Goal: Task Accomplishment & Management: Complete application form

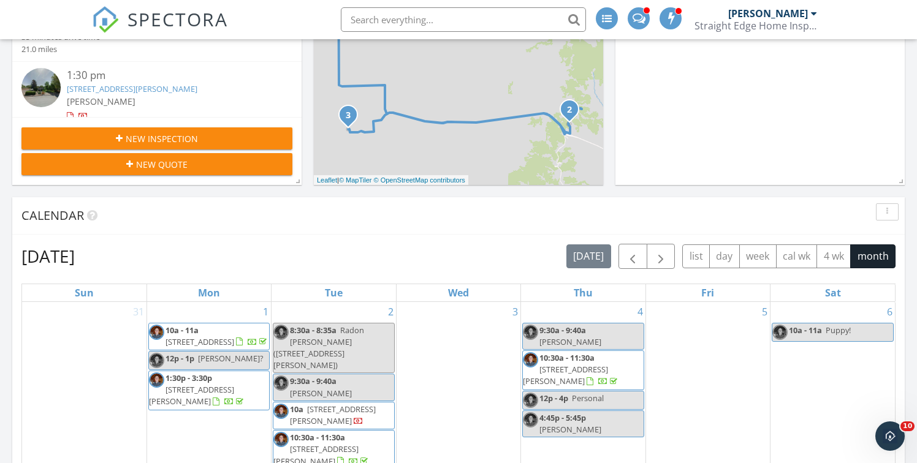
scroll to position [334, 0]
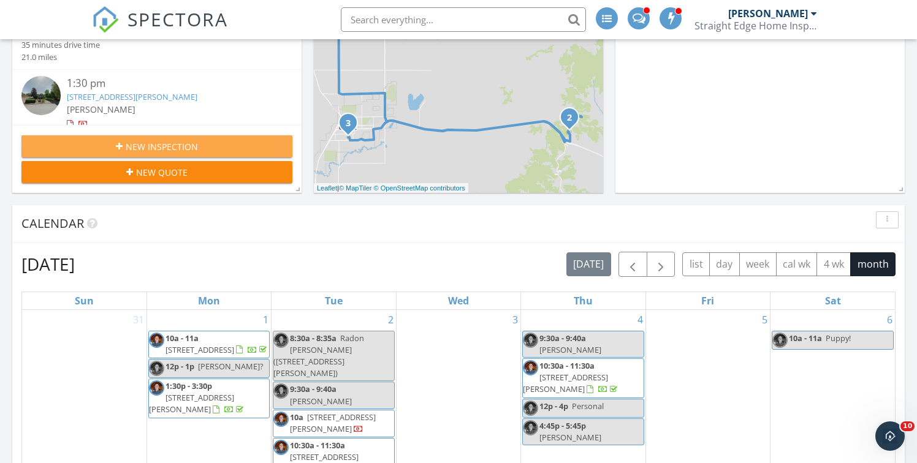
click at [192, 147] on span "New Inspection" at bounding box center [162, 146] width 72 height 13
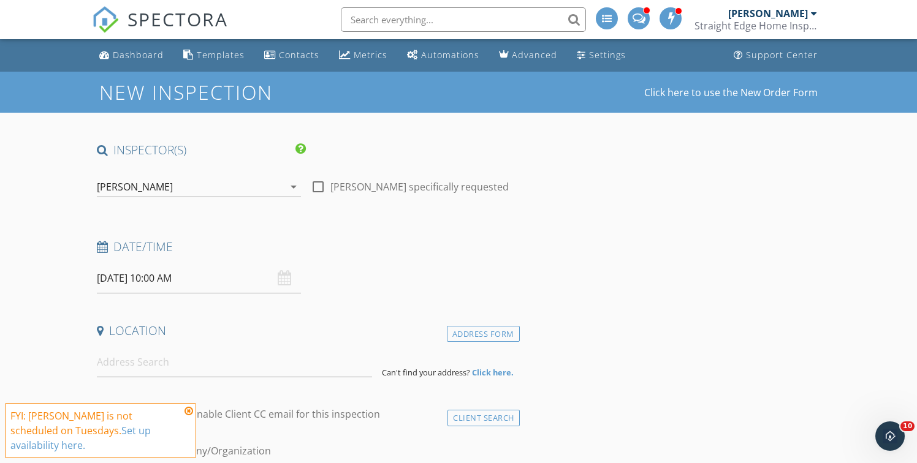
click at [149, 278] on input "[DATE] 10:00 AM" at bounding box center [199, 279] width 204 height 30
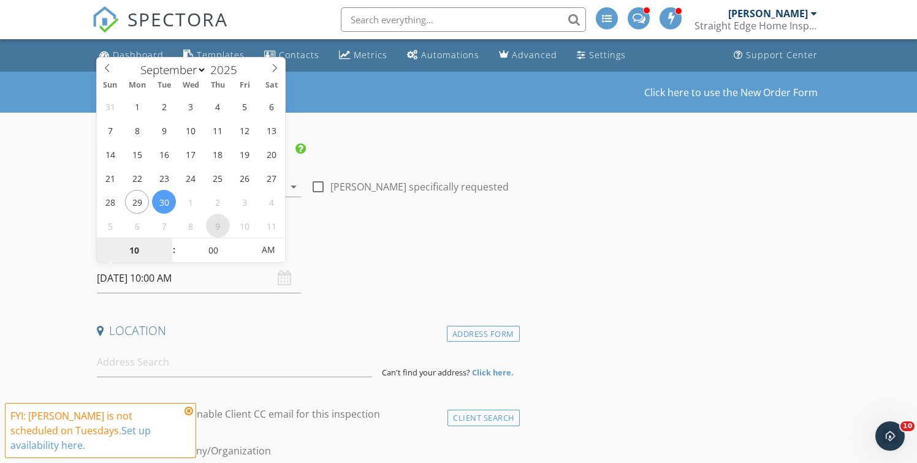
select select "9"
type input "[DATE] 10:00 AM"
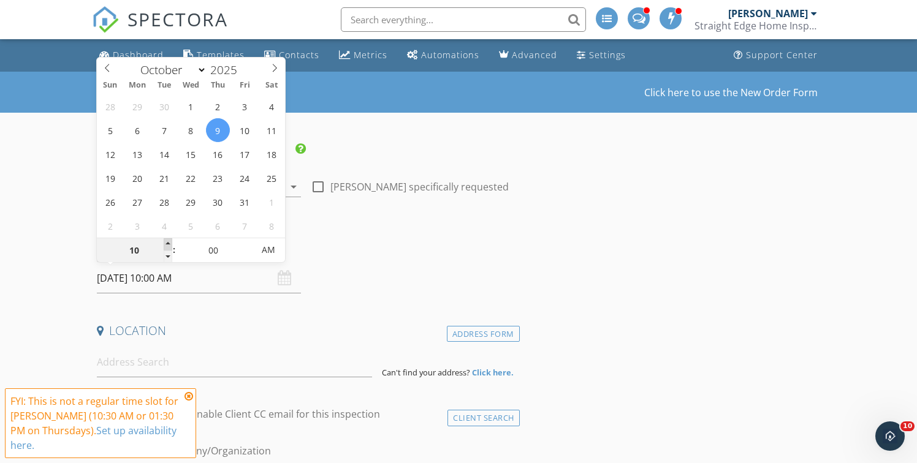
type input "11"
type input "[DATE] 11:00 AM"
click at [168, 242] on span at bounding box center [168, 244] width 9 height 12
type input "12"
type input "[DATE] 12:00 PM"
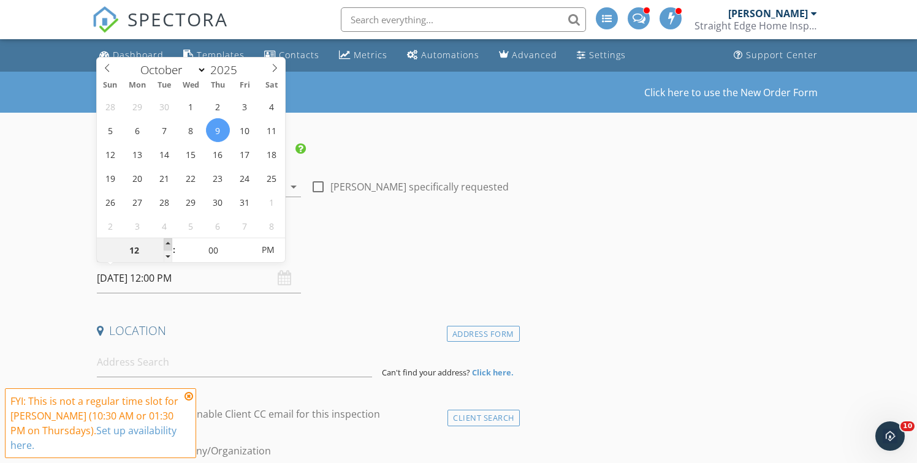
click at [168, 242] on span at bounding box center [168, 244] width 9 height 12
type input "01"
type input "10/09/2025 1:00 PM"
click at [168, 242] on span at bounding box center [168, 244] width 9 height 12
type input "05"
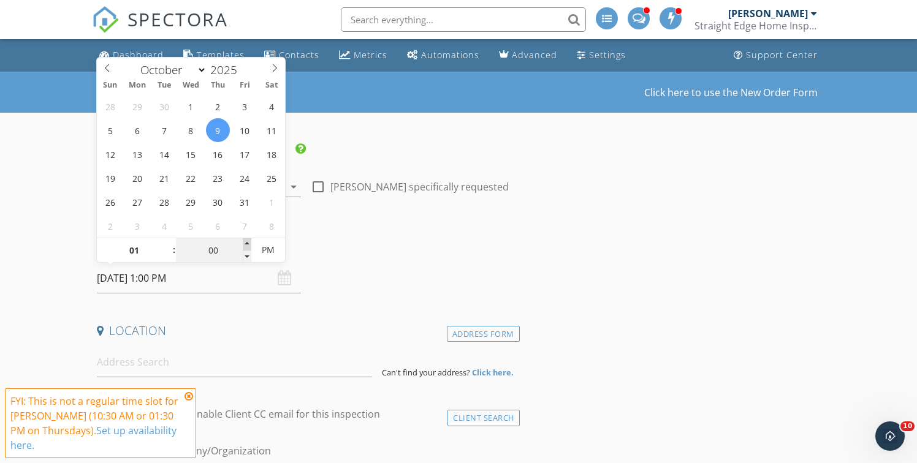
type input "10/09/2025 1:05 PM"
click at [243, 240] on span at bounding box center [247, 244] width 9 height 12
type input "10"
type input "10/09/2025 1:10 PM"
click at [243, 240] on span at bounding box center [247, 244] width 9 height 12
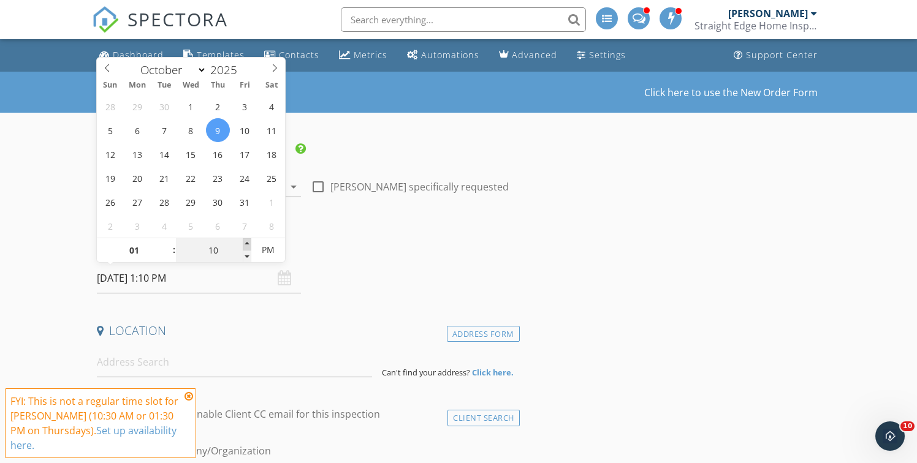
type input "15"
type input "10/09/2025 1:15 PM"
click at [243, 240] on span at bounding box center [247, 244] width 9 height 12
type input "20"
type input "10/09/2025 1:20 PM"
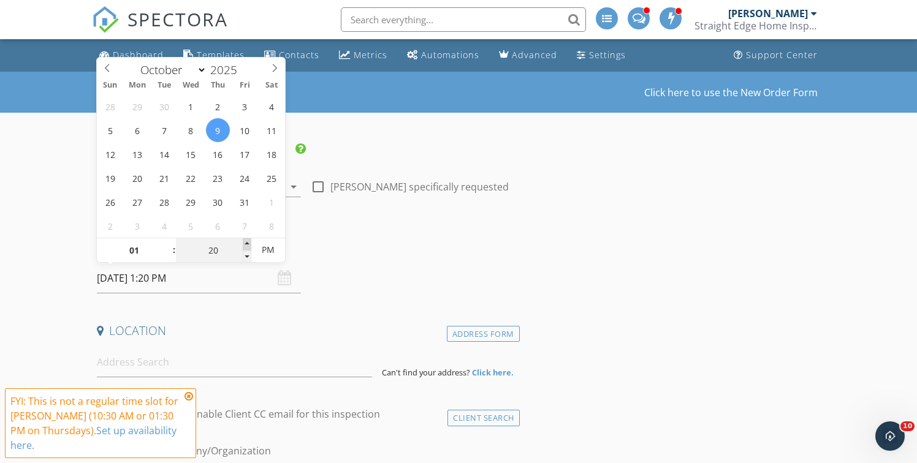
click at [243, 240] on span at bounding box center [247, 244] width 9 height 12
click at [242, 240] on input "20" at bounding box center [213, 250] width 75 height 25
type input "25"
type input "10/09/2025 1:25 PM"
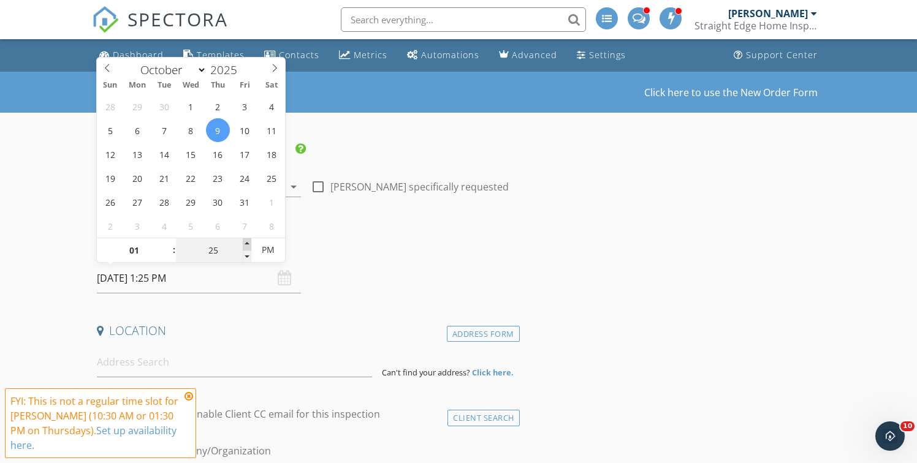
click at [245, 241] on span at bounding box center [247, 244] width 9 height 12
type input "30"
type input "[DATE] 1:30 PM"
click at [245, 241] on span at bounding box center [247, 244] width 9 height 12
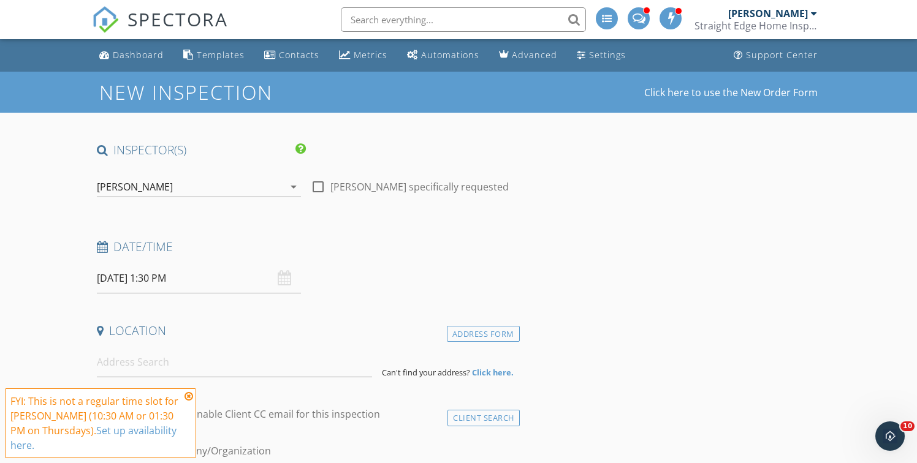
drag, startPoint x: 47, startPoint y: 246, endPoint x: 91, endPoint y: 301, distance: 70.6
click at [191, 401] on icon at bounding box center [189, 397] width 9 height 10
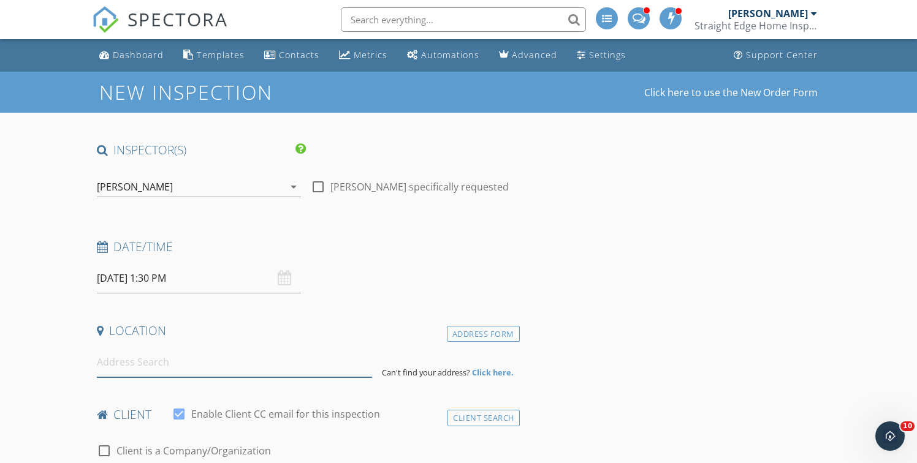
click at [156, 367] on input at bounding box center [234, 363] width 275 height 30
paste input "24528 Road K7"
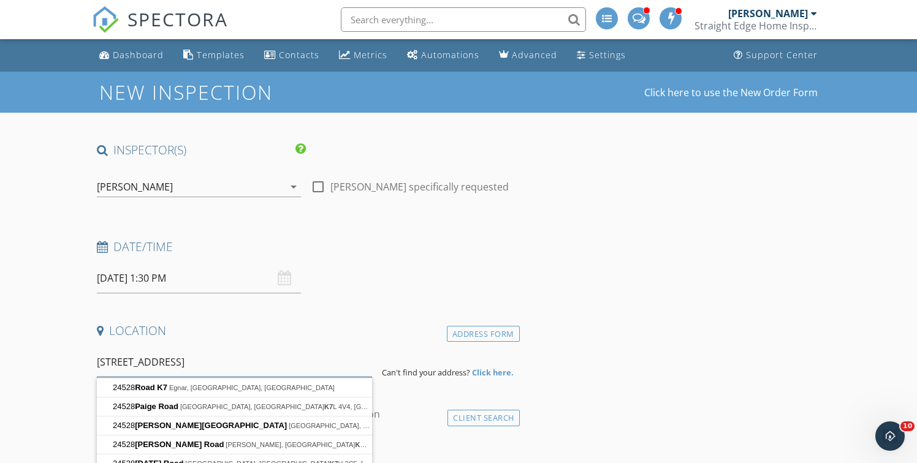
drag, startPoint x: 117, startPoint y: 363, endPoint x: 109, endPoint y: 365, distance: 8.1
click at [109, 365] on input "24528 Road K7" at bounding box center [234, 363] width 275 height 30
click at [202, 360] on input "[GEOGRAPHIC_DATA]" at bounding box center [234, 363] width 275 height 30
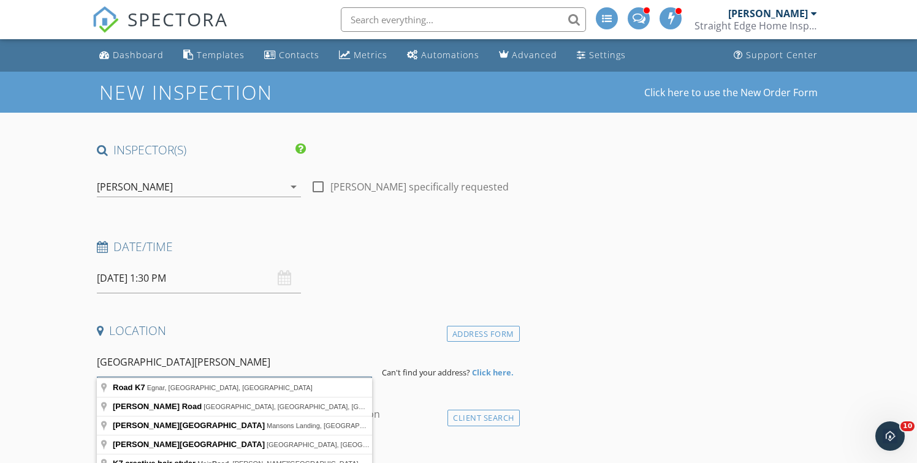
drag, startPoint x: 208, startPoint y: 362, endPoint x: 91, endPoint y: 360, distance: 117.7
type input "24258 Road K7 cortez"
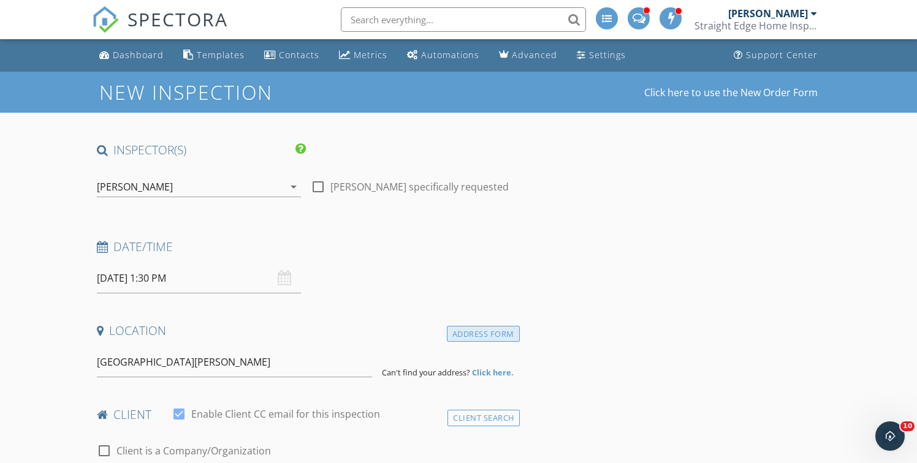
drag, startPoint x: 471, startPoint y: 333, endPoint x: 455, endPoint y: 331, distance: 16.7
click at [469, 332] on div "Address Form" at bounding box center [483, 334] width 73 height 17
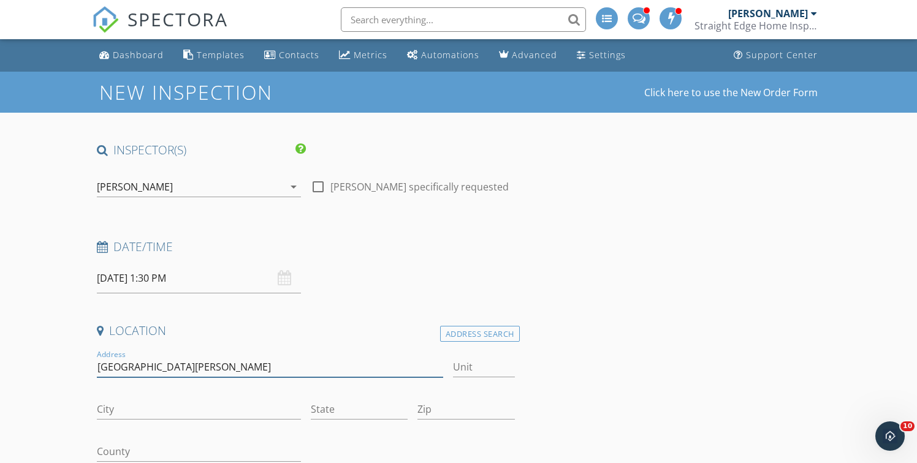
drag, startPoint x: 233, startPoint y: 370, endPoint x: 168, endPoint y: 371, distance: 65.0
click at [166, 371] on input "24258 Road K7 cortez" at bounding box center [270, 367] width 347 height 20
type input "[GEOGRAPHIC_DATA]"
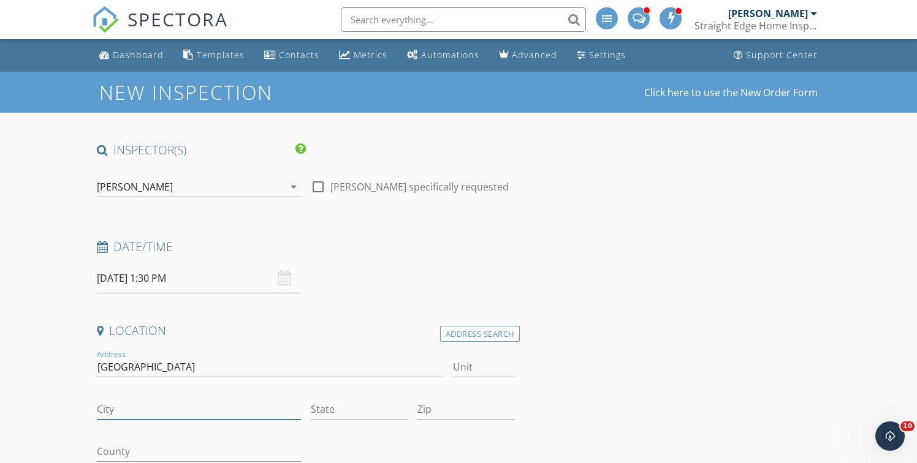
click at [101, 417] on input "City" at bounding box center [199, 410] width 204 height 20
type input "[PERSON_NAME]"
type input "CO"
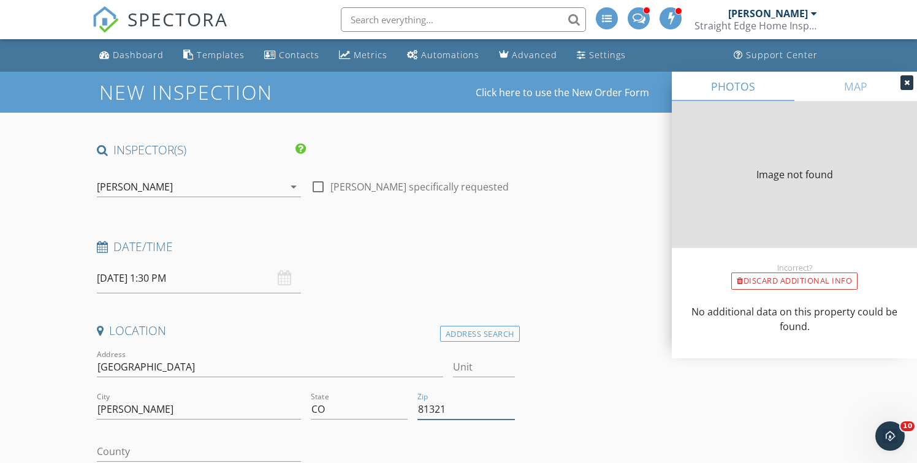
type input "81321"
type input "1248"
type input "1971"
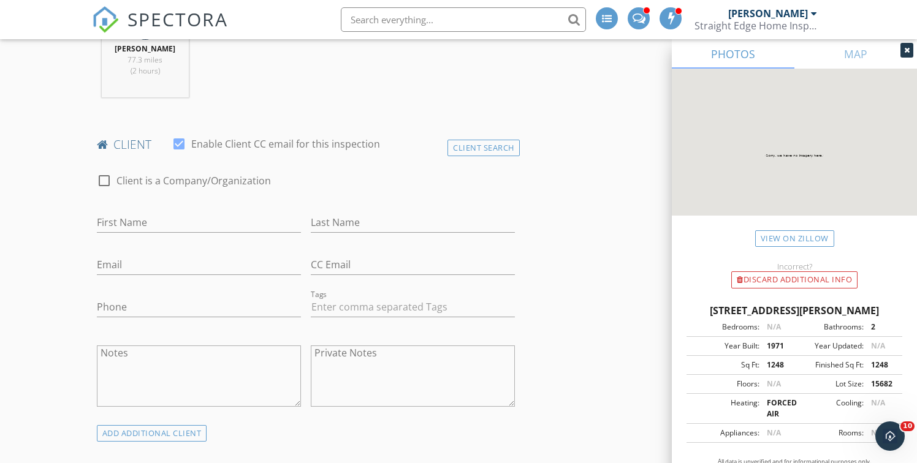
scroll to position [522, 0]
click at [482, 147] on div "Client Search" at bounding box center [483, 147] width 72 height 17
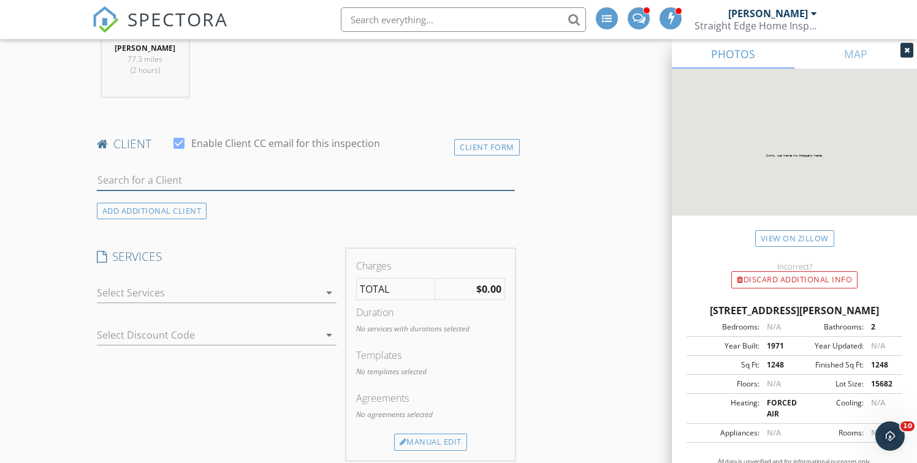
click at [214, 175] on input "text" at bounding box center [306, 180] width 418 height 20
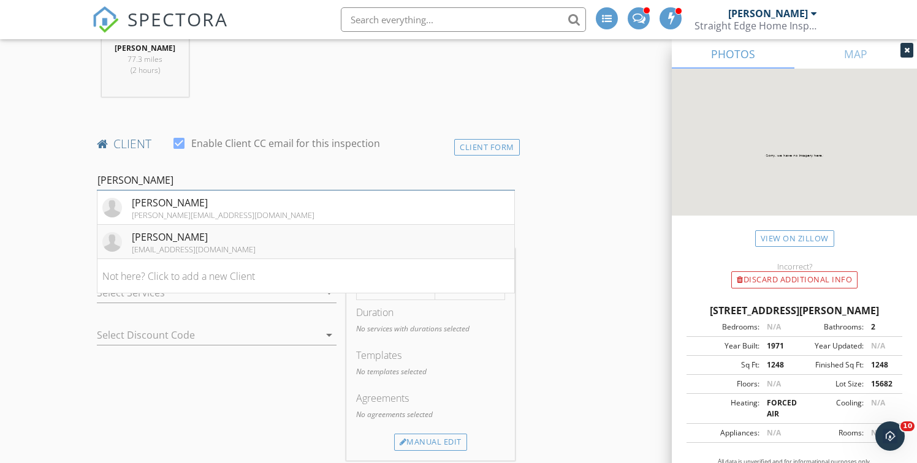
type input "Calvin"
click at [184, 240] on div "Calvin Jennings" at bounding box center [194, 237] width 124 height 15
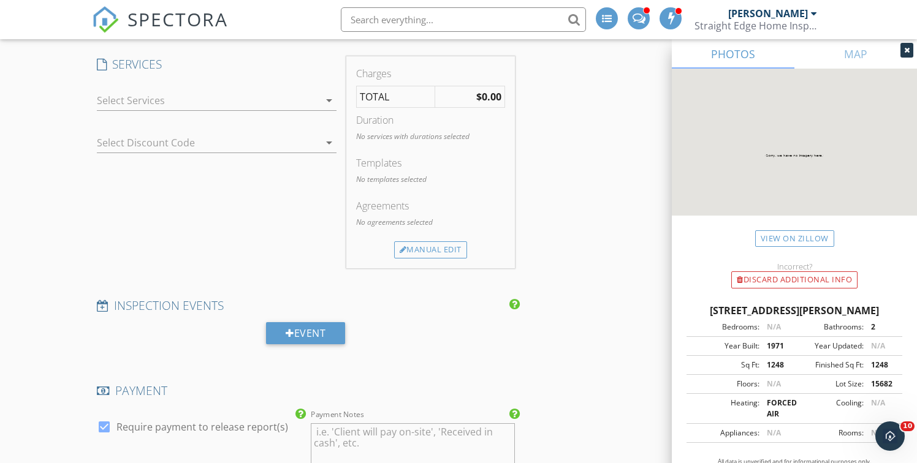
scroll to position [935, 0]
click at [153, 104] on div at bounding box center [208, 102] width 223 height 20
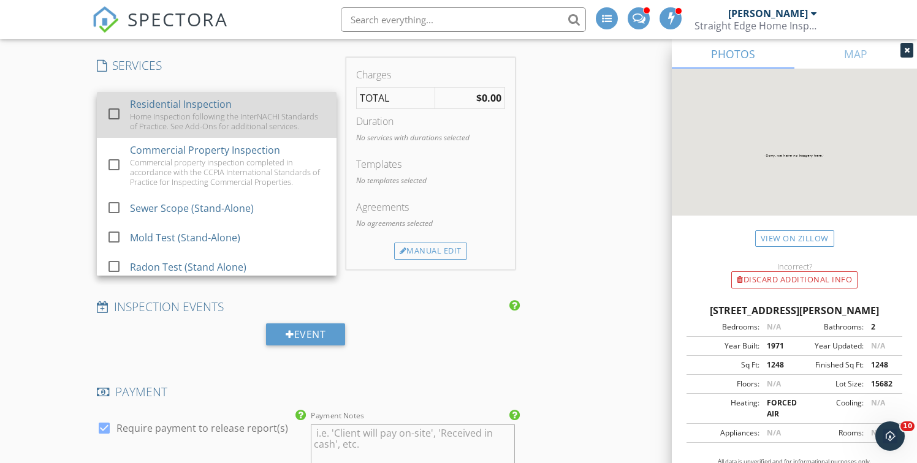
drag, startPoint x: 112, startPoint y: 116, endPoint x: 113, endPoint y: 126, distance: 10.6
click at [112, 116] on div at bounding box center [114, 114] width 21 height 21
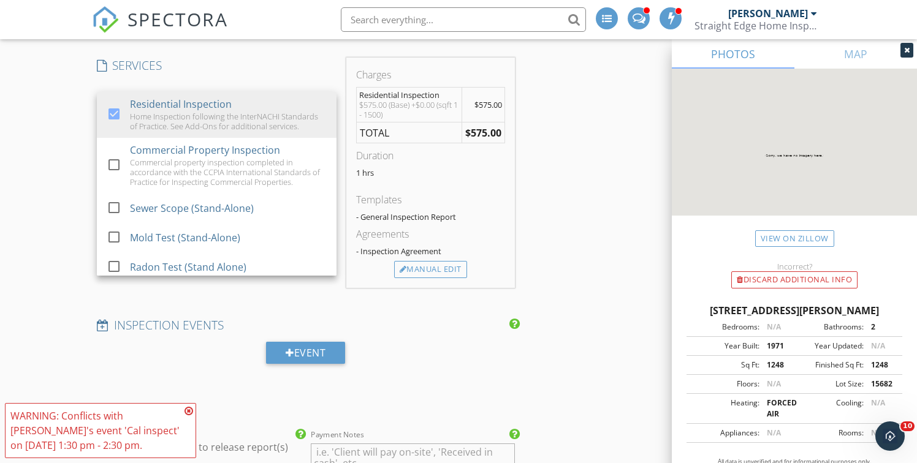
click at [63, 214] on div "New Inspection Click here to use the New Order Form INSPECTOR(S) check_box Jeff…" at bounding box center [458, 354] width 917 height 2435
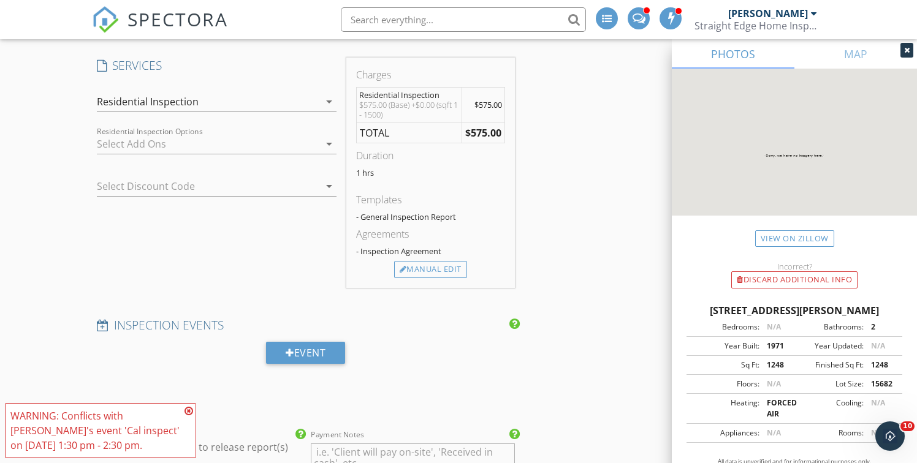
click at [154, 148] on div at bounding box center [208, 144] width 223 height 20
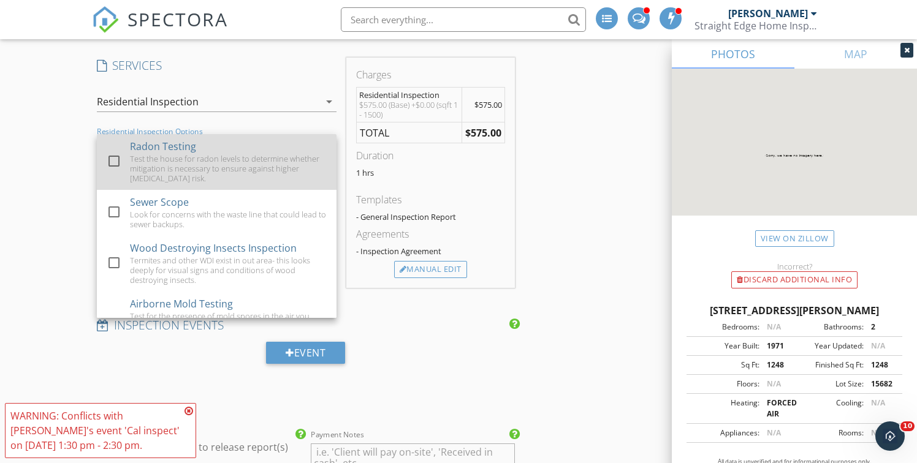
click at [114, 167] on div at bounding box center [114, 161] width 21 height 21
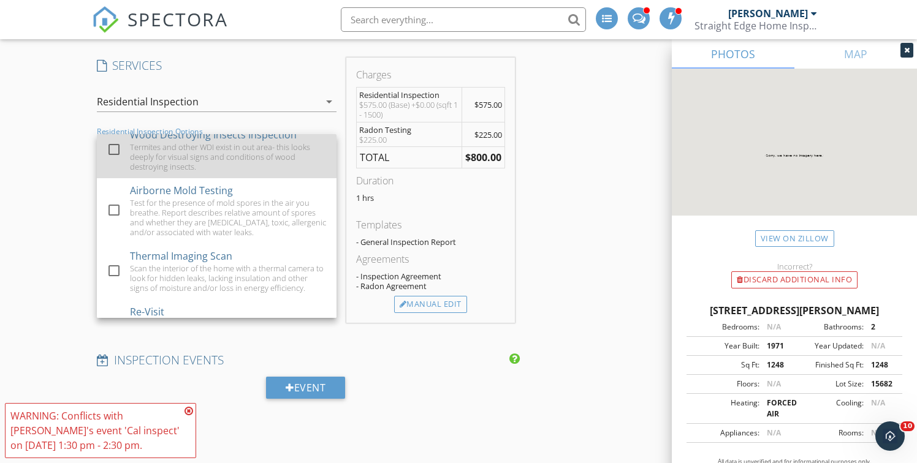
scroll to position [118, 0]
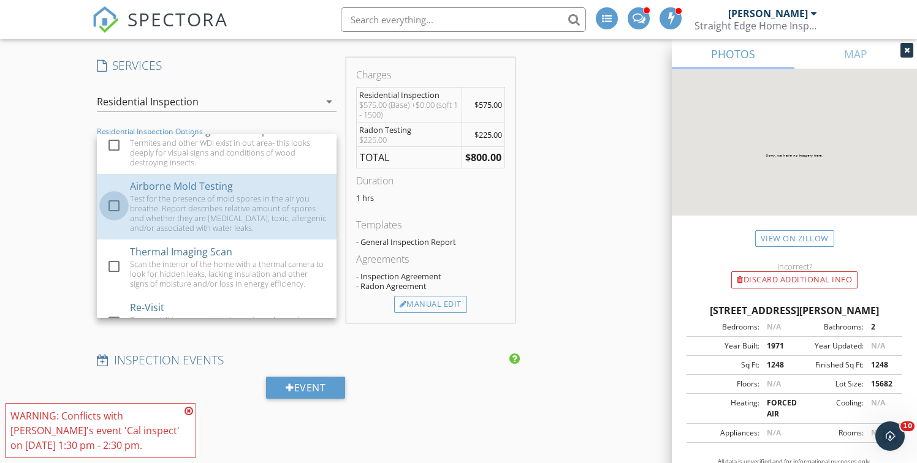
drag, startPoint x: 115, startPoint y: 205, endPoint x: 75, endPoint y: 207, distance: 40.5
click at [115, 205] on div at bounding box center [114, 206] width 21 height 21
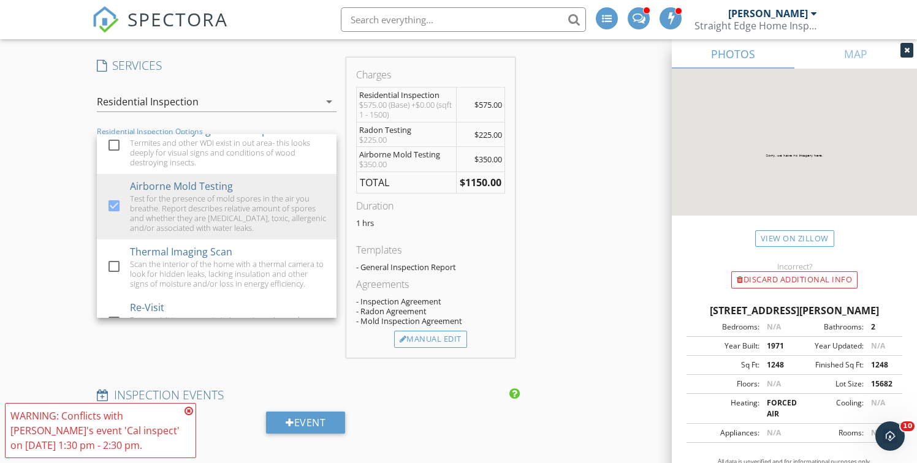
click at [56, 208] on div "New Inspection Click here to use the New Order Form INSPECTOR(S) check_box Jeff…" at bounding box center [458, 389] width 917 height 2504
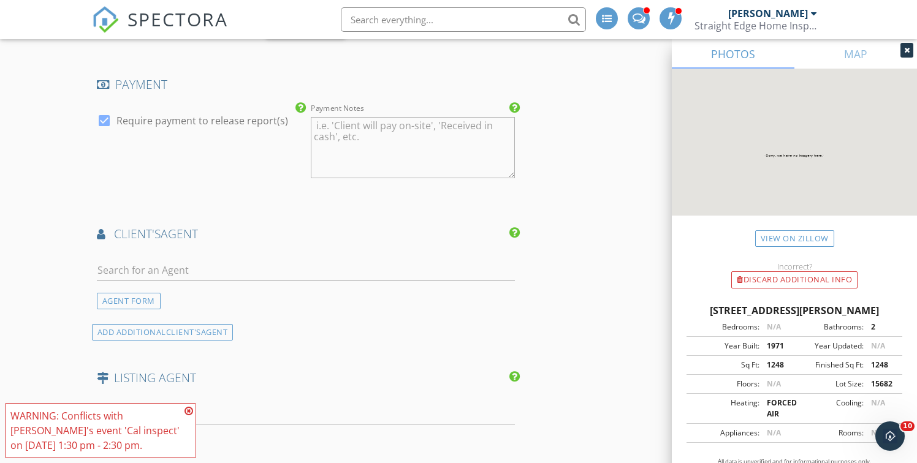
scroll to position [1341, 0]
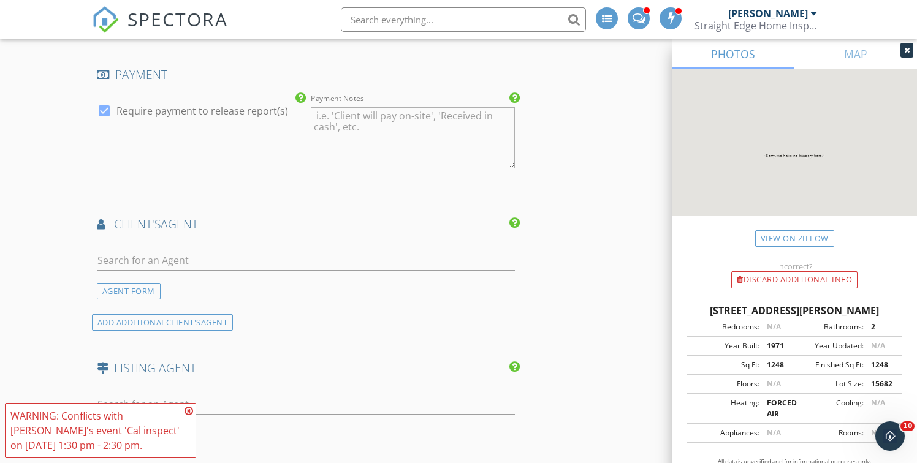
click at [189, 414] on icon at bounding box center [189, 411] width 9 height 10
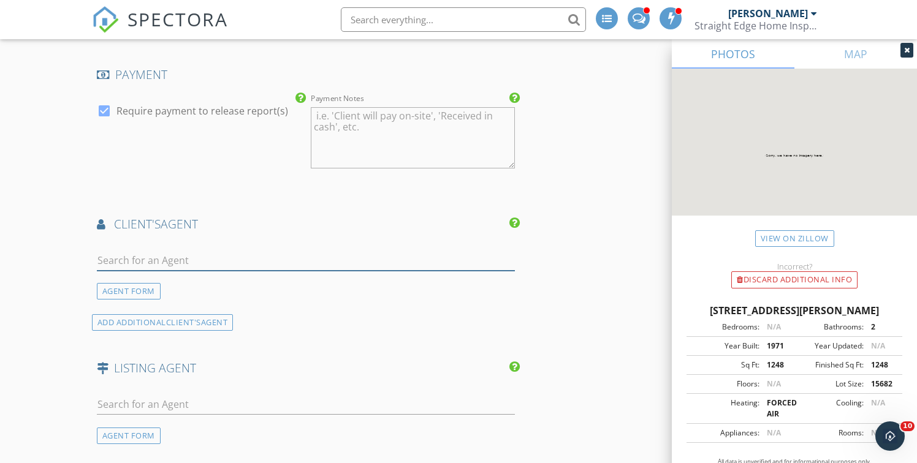
click at [171, 264] on input "text" at bounding box center [306, 261] width 418 height 20
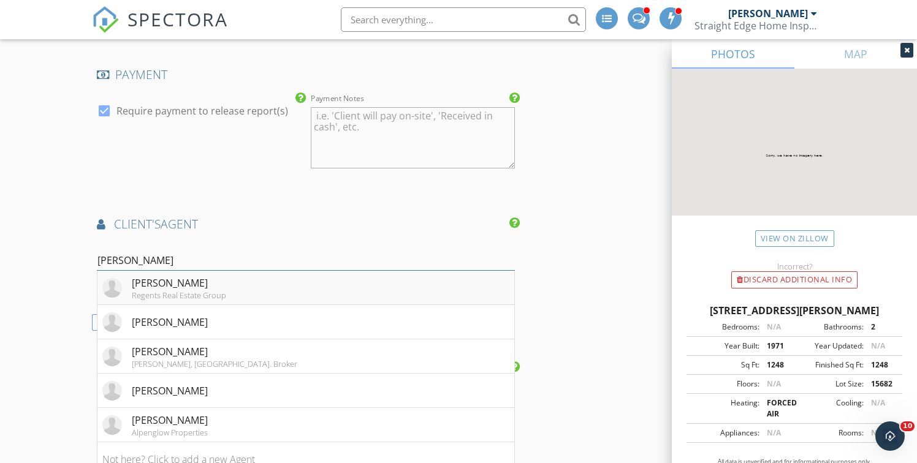
type input "Jason"
drag, startPoint x: 197, startPoint y: 294, endPoint x: 170, endPoint y: 286, distance: 28.1
click at [197, 294] on div "Regents Real Estate Group" at bounding box center [179, 296] width 94 height 10
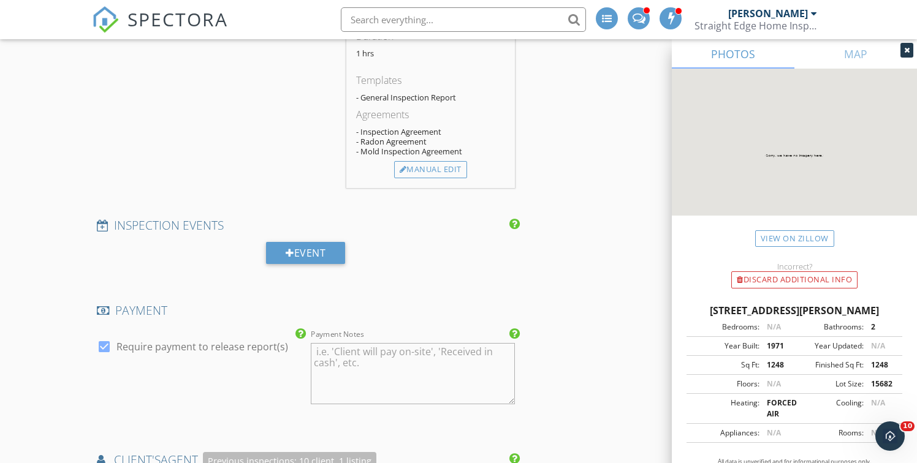
scroll to position [1103, 0]
click at [312, 261] on div "Event" at bounding box center [305, 255] width 79 height 22
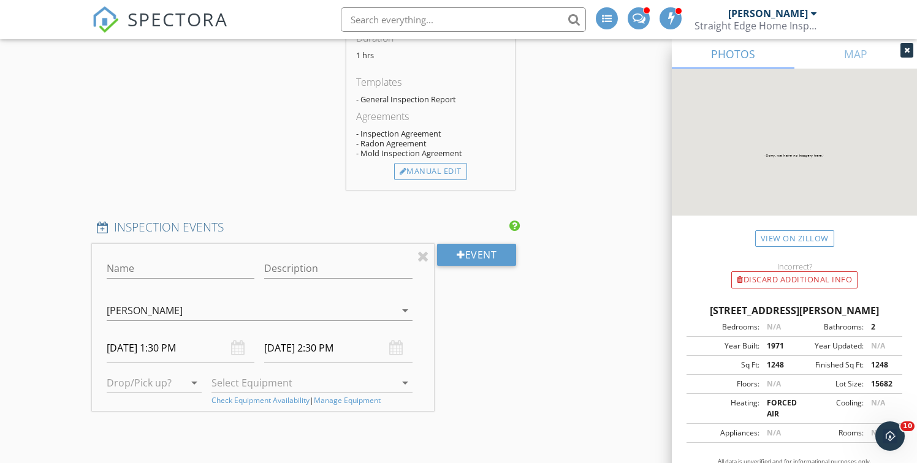
click at [149, 347] on input "10/09/2025 1:30 PM" at bounding box center [181, 348] width 148 height 30
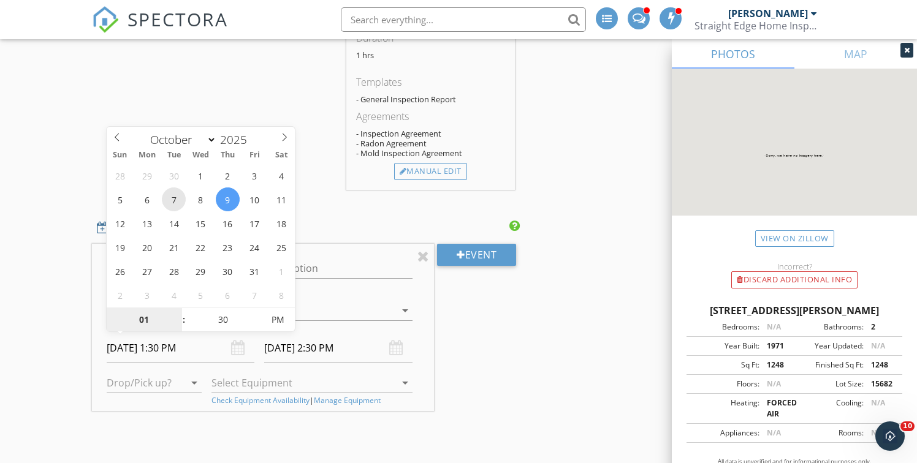
type input "10/07/2025 1:30 PM"
type input "10/07/2025 2:30 PM"
type input "12"
type input "10/07/2025 12:30 PM"
click at [177, 325] on span at bounding box center [177, 326] width 9 height 12
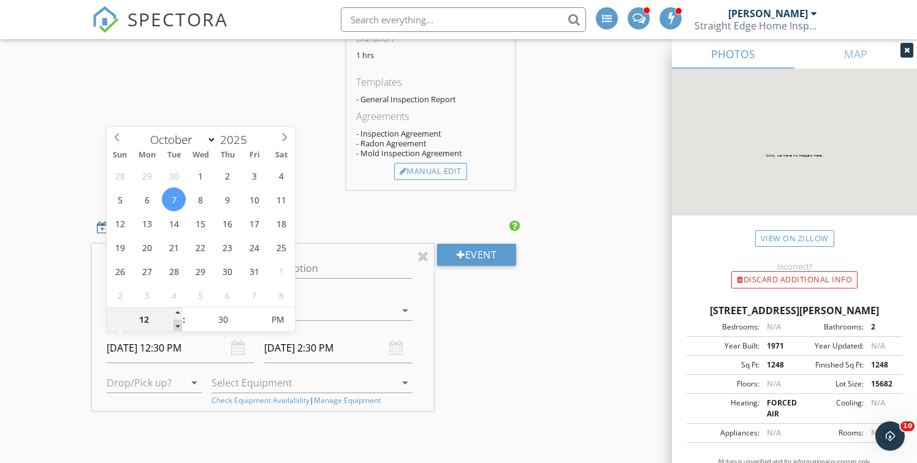
type input "11"
type input "10/07/2025 11:30 AM"
click at [177, 325] on span at bounding box center [177, 326] width 9 height 12
type input "10"
type input "10/07/2025 10:30 AM"
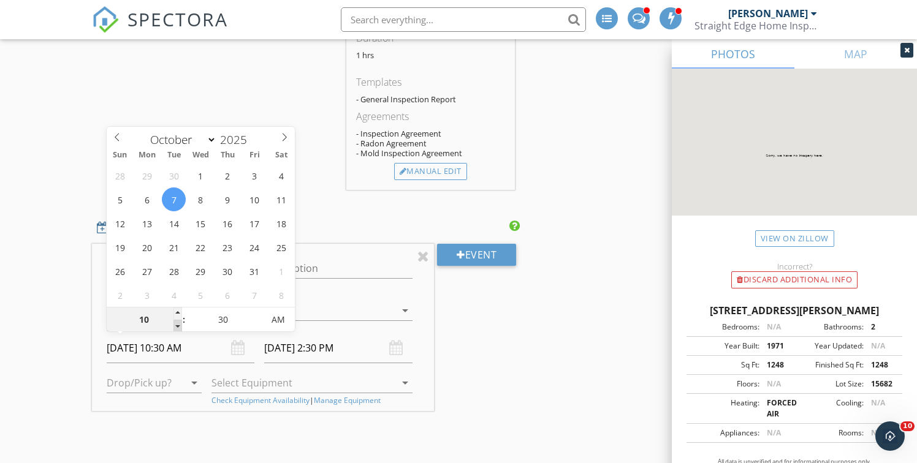
click at [177, 325] on span at bounding box center [177, 326] width 9 height 12
type input "09"
type input "10/07/2025 9:30 AM"
click at [177, 325] on span at bounding box center [177, 326] width 9 height 12
type input "08"
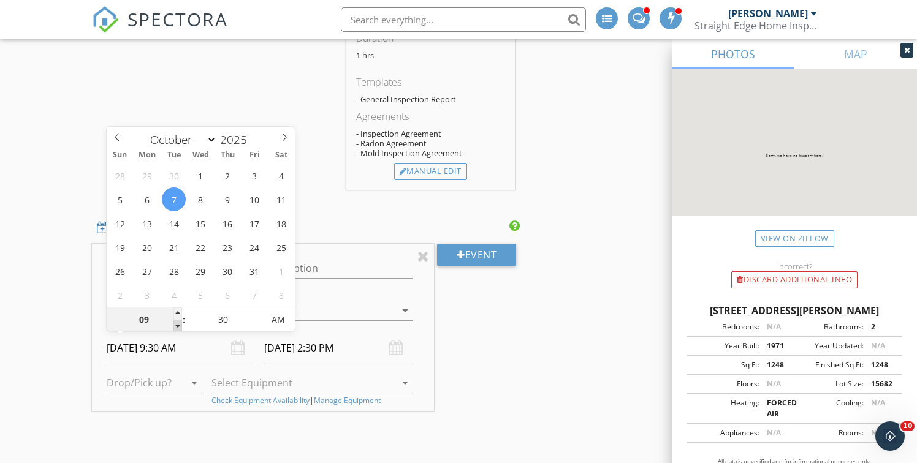
type input "10/07/2025 8:30 AM"
click at [177, 325] on span at bounding box center [177, 326] width 9 height 12
type input "10/07/2025 9:30 AM"
type input "25"
type input "10/07/2025 8:25 AM"
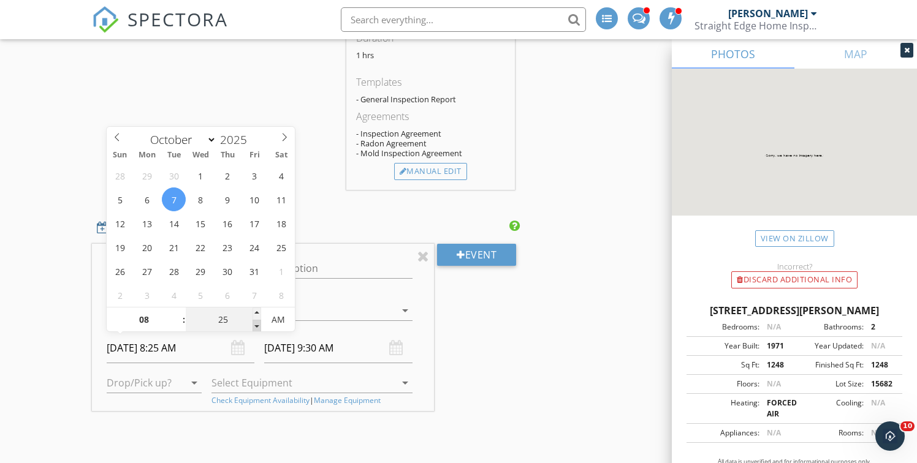
click at [254, 326] on span at bounding box center [257, 326] width 9 height 12
type input "20"
type input "10/07/2025 8:20 AM"
click at [254, 326] on span at bounding box center [257, 326] width 9 height 12
type input "15"
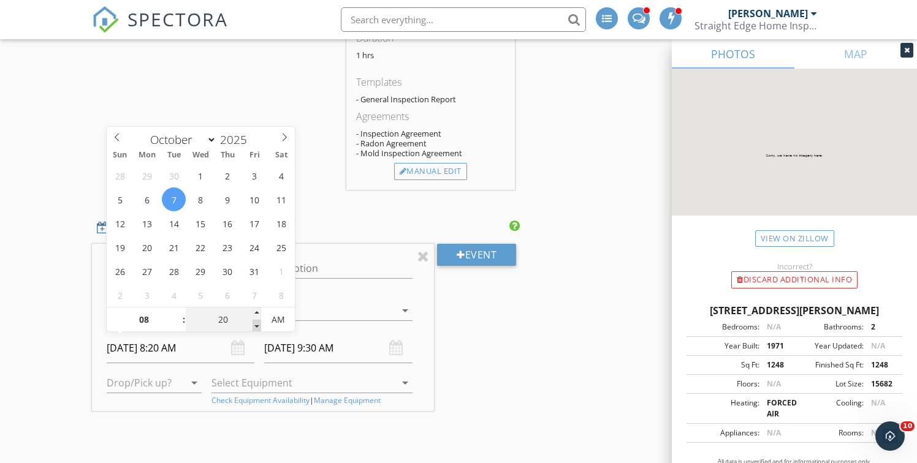
type input "10/07/2025 8:15 AM"
click at [255, 326] on span at bounding box center [257, 326] width 9 height 12
type input "10"
type input "10/07/2025 8:10 AM"
click at [255, 326] on span at bounding box center [257, 326] width 9 height 12
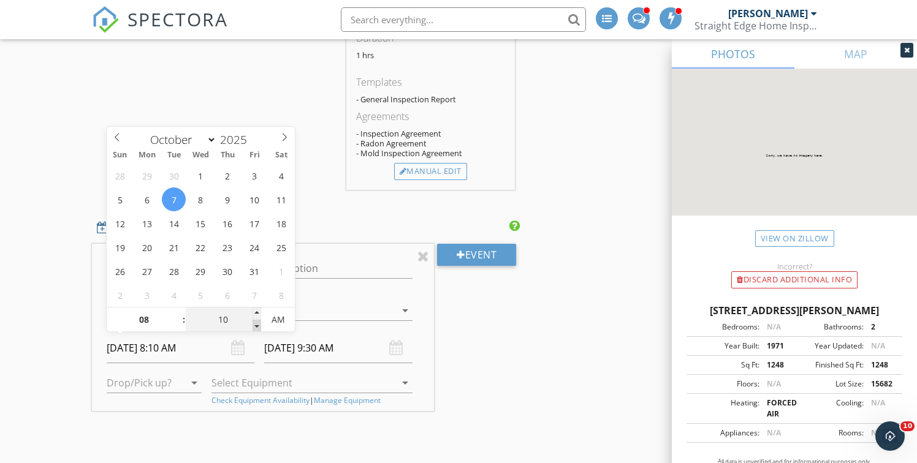
type input "05"
type input "10/07/2025 8:05 AM"
click at [255, 326] on span at bounding box center [257, 326] width 9 height 12
type input "00"
type input "10/07/2025 8:00 AM"
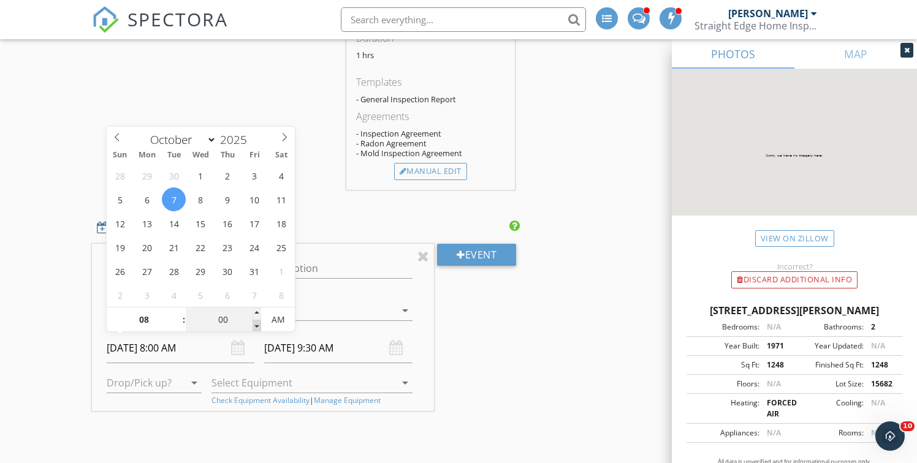
click at [255, 326] on span at bounding box center [257, 326] width 9 height 12
type input "10/07/2025 9:00 AM"
click at [75, 363] on div "New Inspection Click here to use the New Order Form INSPECTOR(S) check_box Jeff…" at bounding box center [458, 415] width 917 height 2893
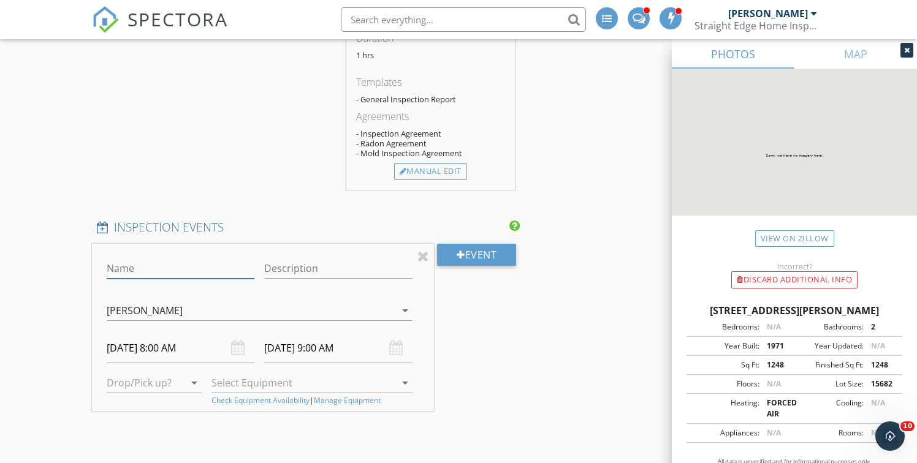
click at [145, 270] on input "Name" at bounding box center [181, 269] width 148 height 20
type input "Radon Dropoff"
drag, startPoint x: 58, startPoint y: 299, endPoint x: 147, endPoint y: 313, distance: 90.0
click at [59, 299] on div "New Inspection Click here to use the New Order Form INSPECTOR(S) check_box Jeff…" at bounding box center [458, 415] width 917 height 2893
click at [322, 350] on input "10/07/2025 9:00 AM" at bounding box center [338, 348] width 148 height 30
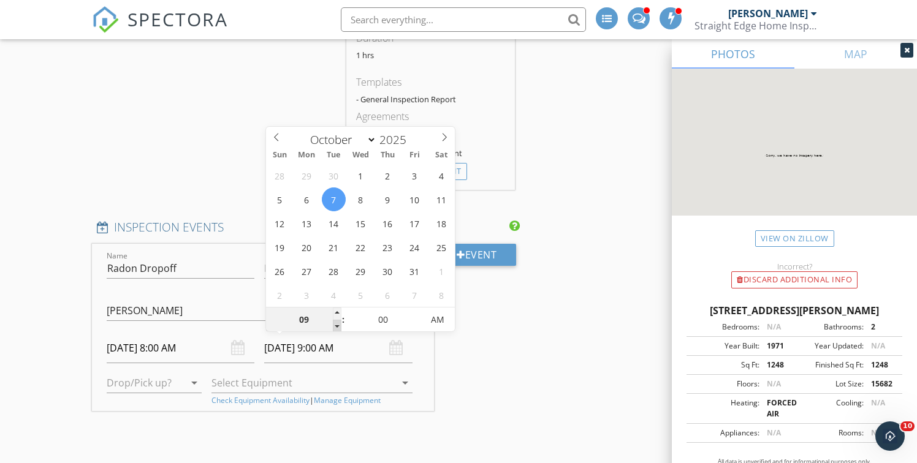
type input "08"
type input "10/07/2025 8:00 AM"
click at [336, 329] on span at bounding box center [337, 326] width 9 height 12
type input "05"
type input "10/07/2025 8:05 AM"
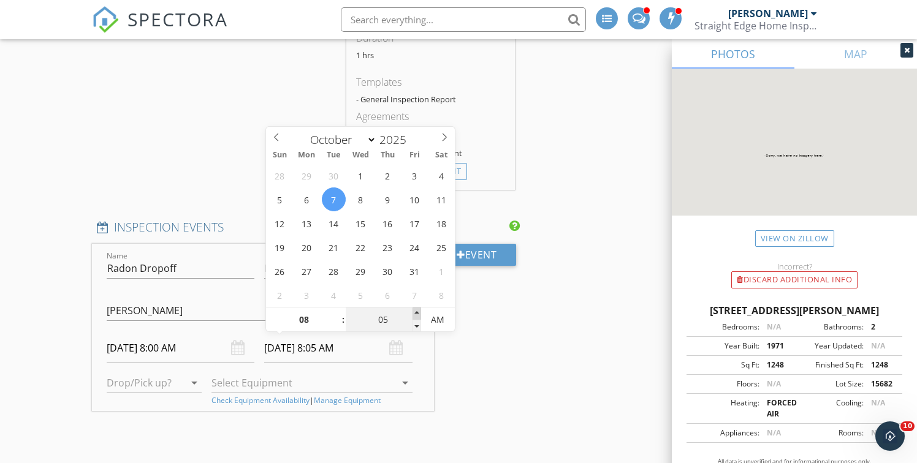
click at [418, 313] on span at bounding box center [417, 314] width 9 height 12
type input "10"
type input "10/07/2025 8:10 AM"
click at [418, 313] on span at bounding box center [417, 314] width 9 height 12
type input "15"
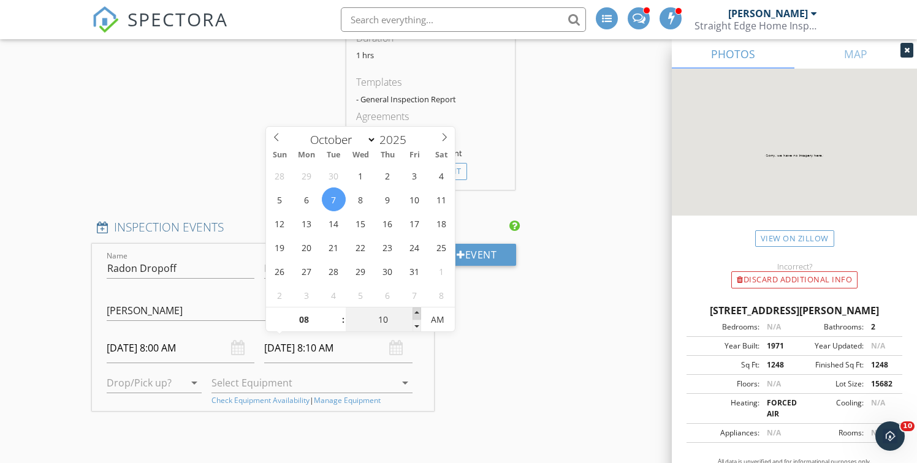
type input "10/07/2025 8:15 AM"
click at [417, 313] on span at bounding box center [417, 314] width 9 height 12
type input "20"
type input "10/07/2025 8:20 AM"
click at [417, 313] on span at bounding box center [417, 314] width 9 height 12
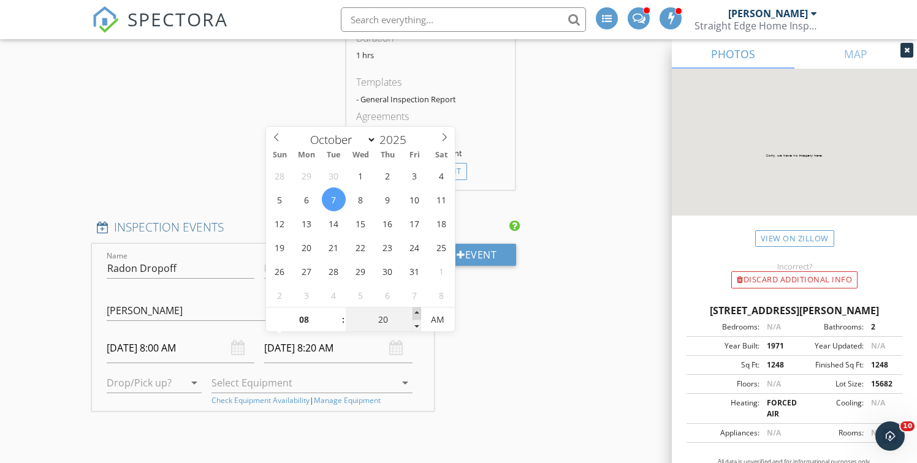
type input "25"
type input "10/07/2025 8:25 AM"
click at [417, 313] on span at bounding box center [417, 314] width 9 height 12
type input "30"
type input "10/07/2025 8:30 AM"
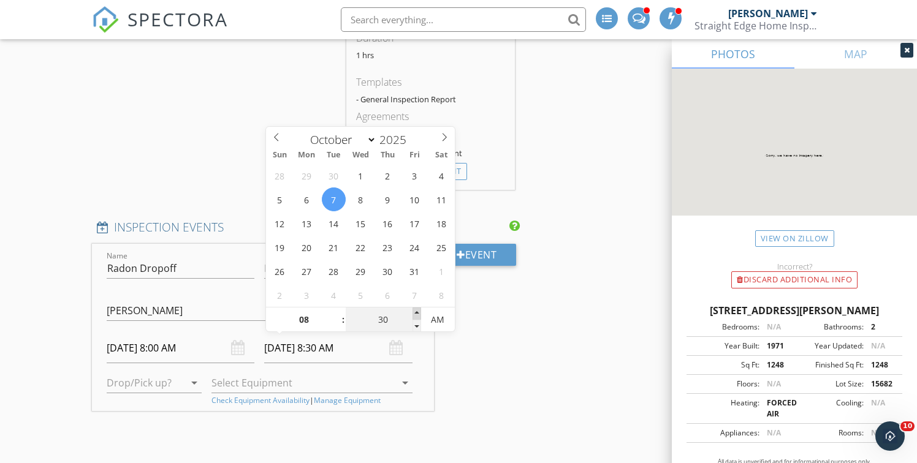
click at [417, 313] on span at bounding box center [417, 314] width 9 height 12
click at [55, 324] on div "New Inspection Click here to use the New Order Form INSPECTOR(S) check_box Jeff…" at bounding box center [458, 415] width 917 height 2893
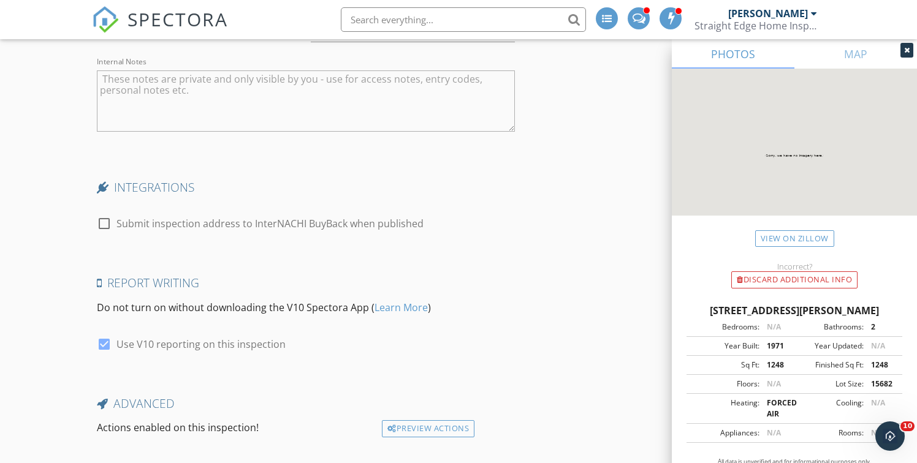
scroll to position [2500, 0]
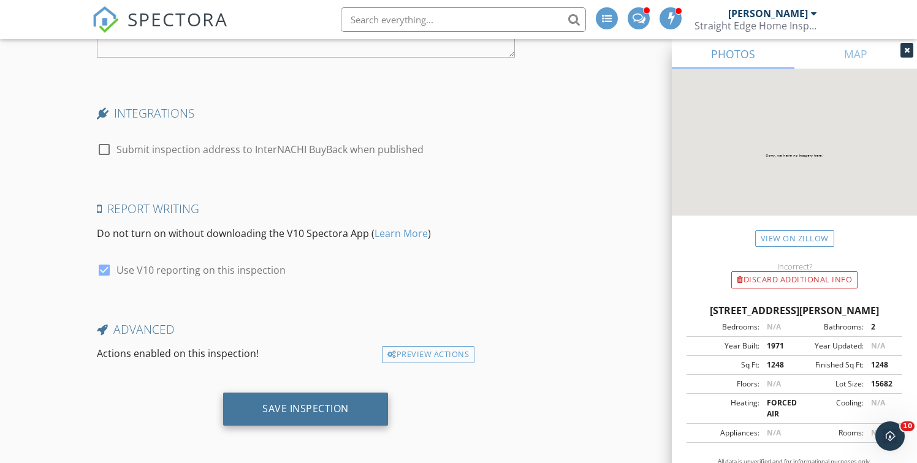
click at [302, 408] on div "Save Inspection" at bounding box center [305, 409] width 86 height 12
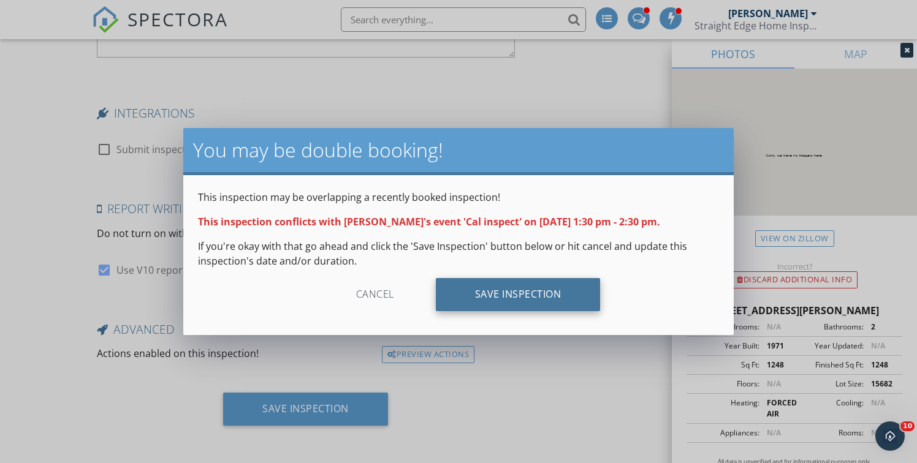
click at [514, 296] on div "Save Inspection" at bounding box center [518, 294] width 165 height 33
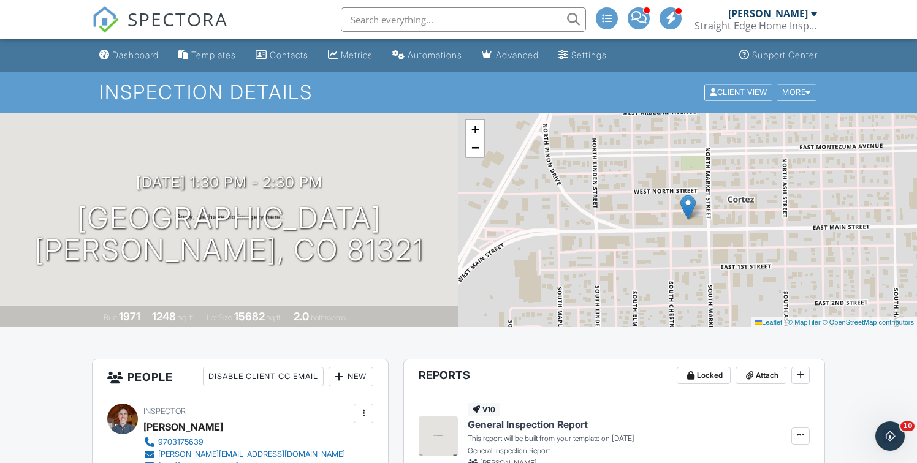
click at [139, 58] on div "Dashboard" at bounding box center [135, 55] width 47 height 10
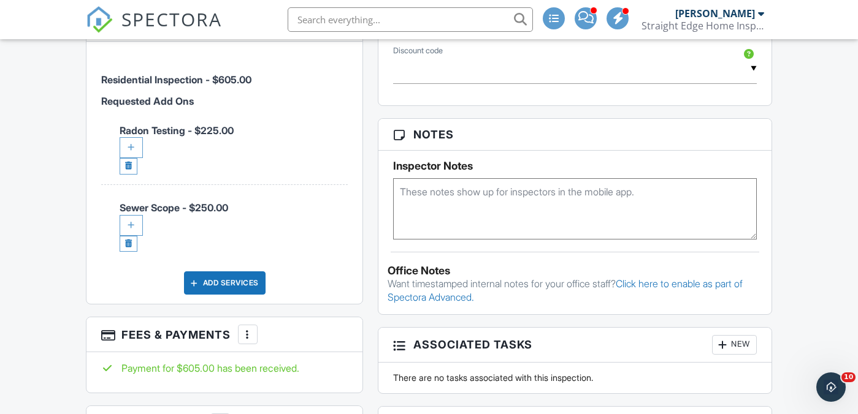
scroll to position [771, 0]
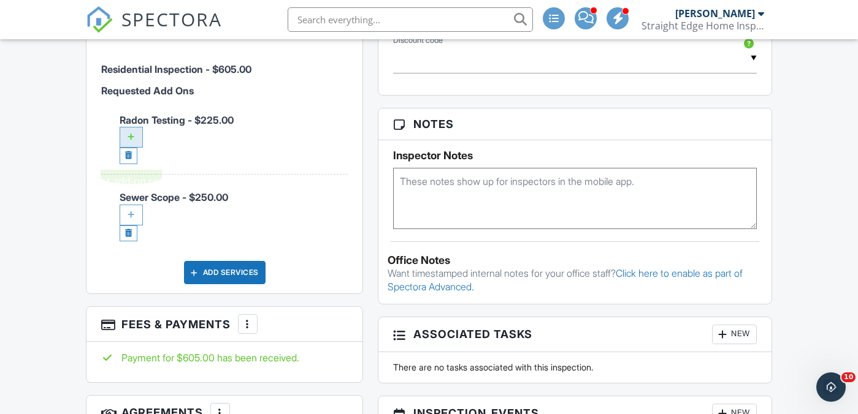
click at [129, 148] on div at bounding box center [131, 137] width 23 height 21
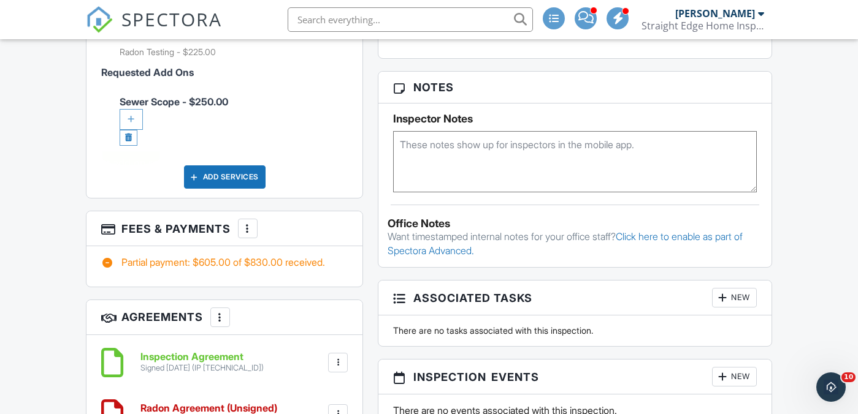
click at [124, 130] on div at bounding box center [131, 119] width 23 height 21
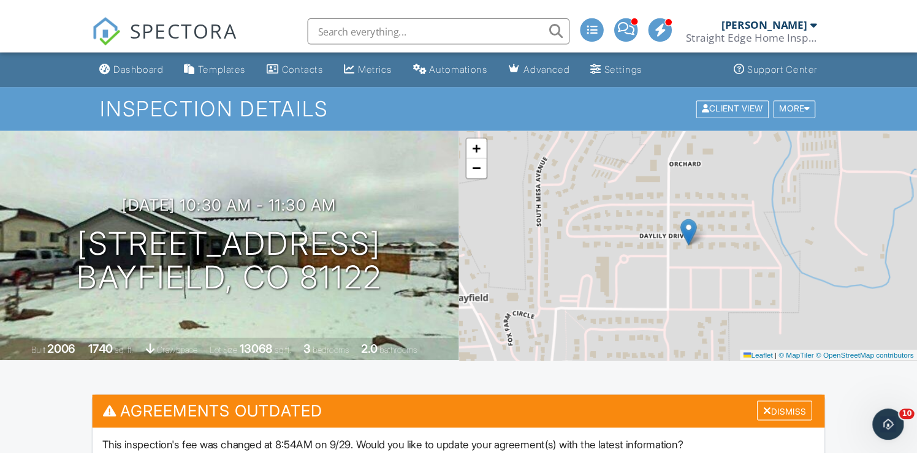
scroll to position [7, 0]
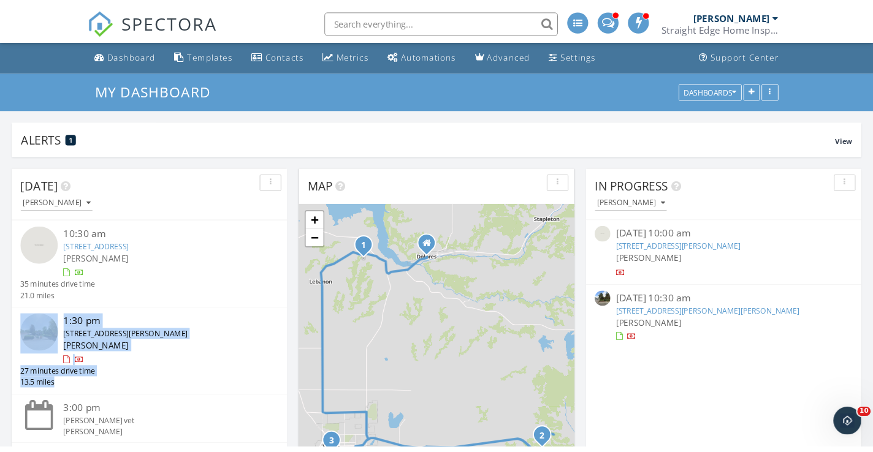
scroll to position [1116, 873]
